Goal: Information Seeking & Learning: Learn about a topic

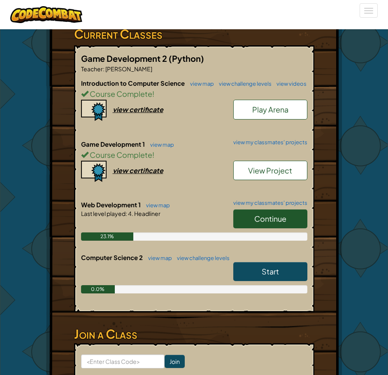
scroll to position [288, 0]
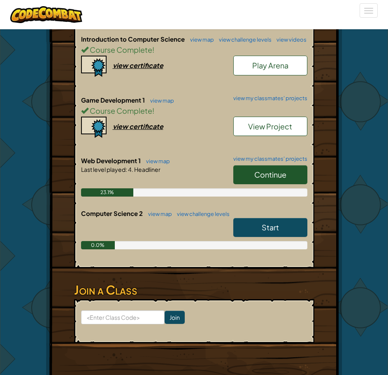
click at [252, 172] on link "Continue" at bounding box center [270, 174] width 74 height 19
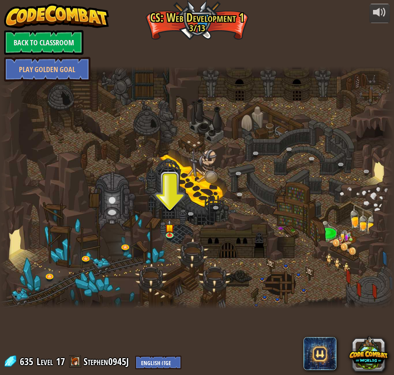
click at [175, 230] on div at bounding box center [197, 187] width 394 height 242
click at [171, 229] on img at bounding box center [169, 223] width 9 height 21
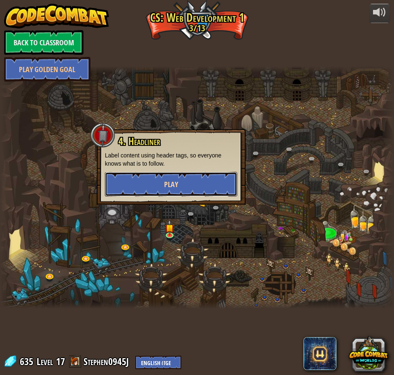
click at [168, 184] on span "Play" at bounding box center [171, 184] width 14 height 10
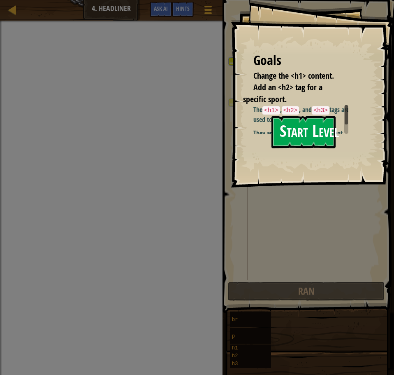
click at [310, 127] on button "Start Level" at bounding box center [304, 132] width 64 height 33
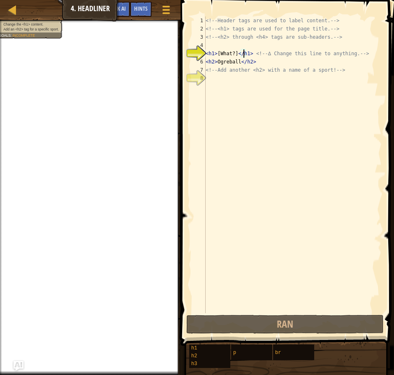
click at [245, 52] on div "<!-- Header tags are used to label content. --> <!-- <h1> tags are used for the…" at bounding box center [293, 172] width 178 height 313
click at [245, 54] on div "<!-- Header tags are used to label content. --> <!-- <h1> tags are used for the…" at bounding box center [293, 172] width 178 height 313
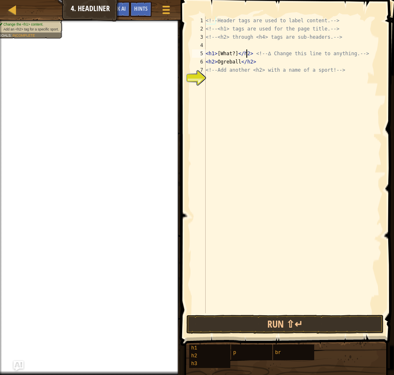
scroll to position [4, 4]
click at [263, 62] on div "<!-- Header tags are used to label content. --> <!-- <h1> tags are used for the…" at bounding box center [293, 172] width 178 height 313
click at [242, 52] on div "<!-- Header tags are used to label content. --> <!-- <h1> tags are used for the…" at bounding box center [293, 172] width 178 height 313
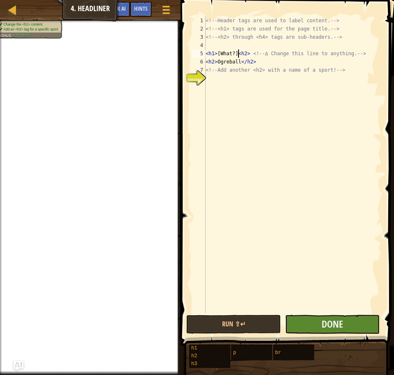
type textarea "<h1>[What?]<h2> <!-- ∆ Change this line to anything. -->"
click at [332, 317] on button "Done" at bounding box center [332, 324] width 95 height 19
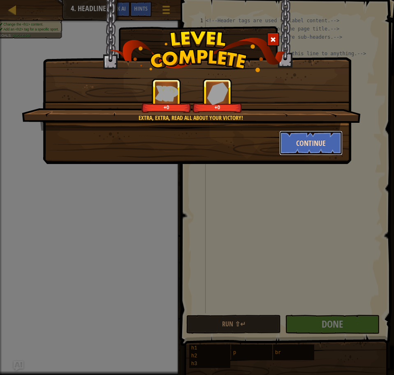
click at [318, 149] on button "Continue" at bounding box center [312, 142] width 64 height 25
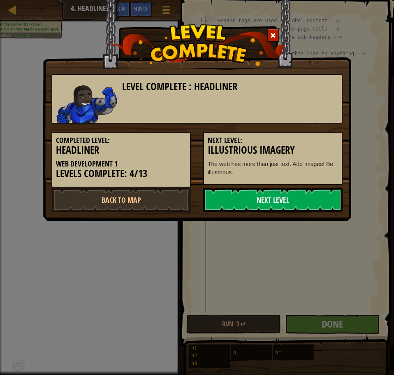
click at [305, 189] on link "Next Level" at bounding box center [273, 199] width 140 height 25
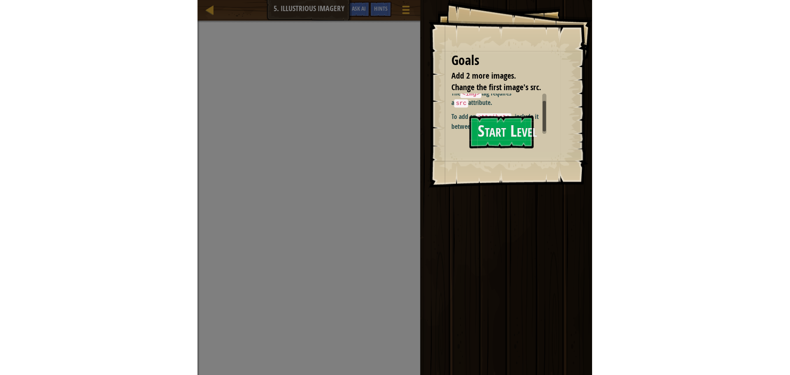
scroll to position [6, 0]
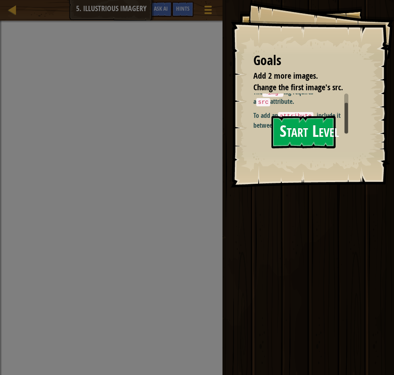
click at [304, 139] on button "Start Level" at bounding box center [304, 132] width 64 height 33
